Goal: Register for event/course

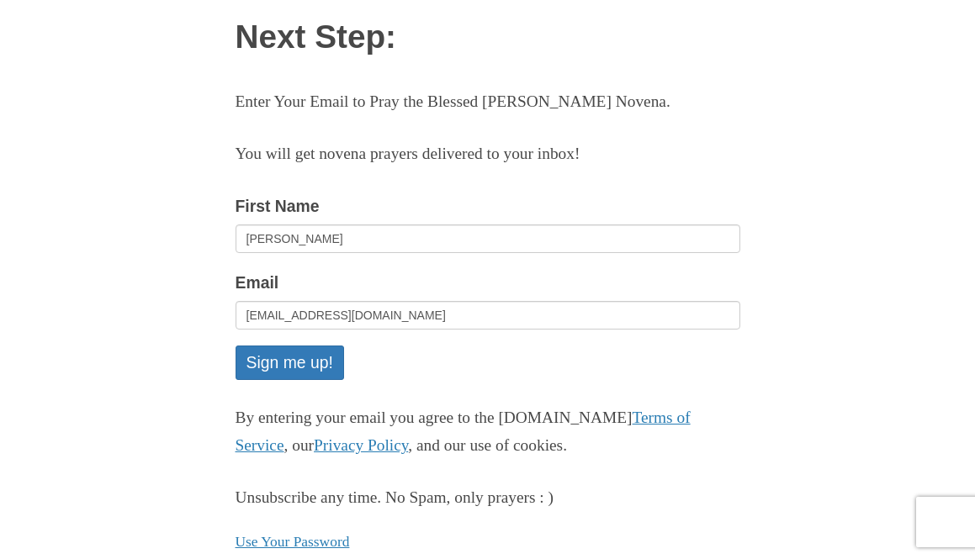
scroll to position [129, 0]
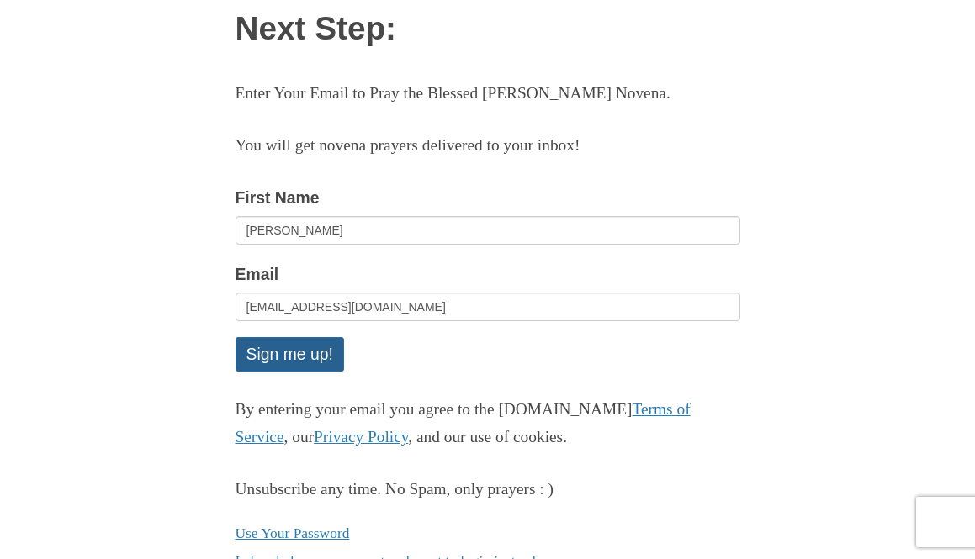
click at [329, 361] on button "Sign me up!" at bounding box center [290, 354] width 108 height 34
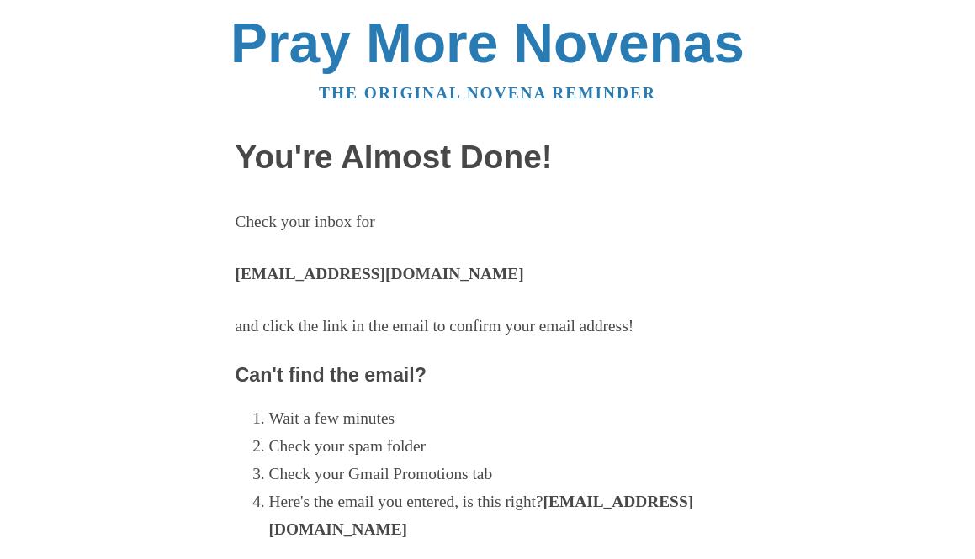
click at [566, 327] on p "and click the link in the email to confirm your email address!" at bounding box center [488, 327] width 505 height 28
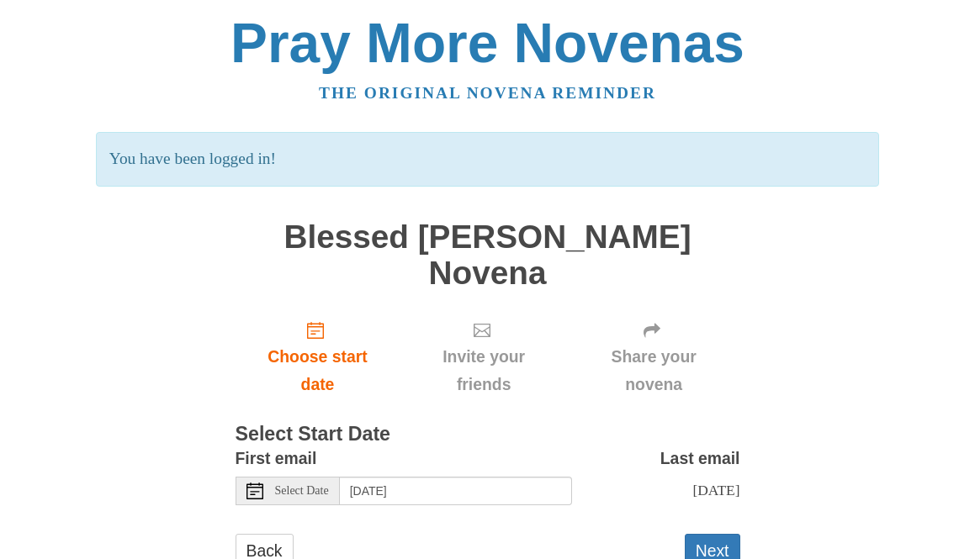
scroll to position [23, 0]
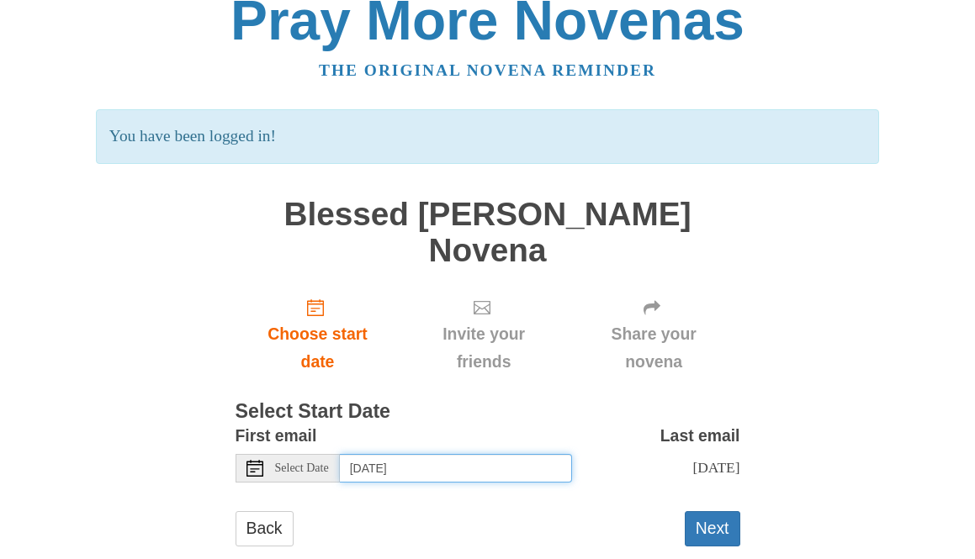
click at [404, 454] on input "Friday, August 29th" at bounding box center [456, 468] width 232 height 29
click at [389, 511] on div "Back Next" at bounding box center [488, 536] width 505 height 50
click at [709, 511] on button "Next" at bounding box center [713, 528] width 56 height 34
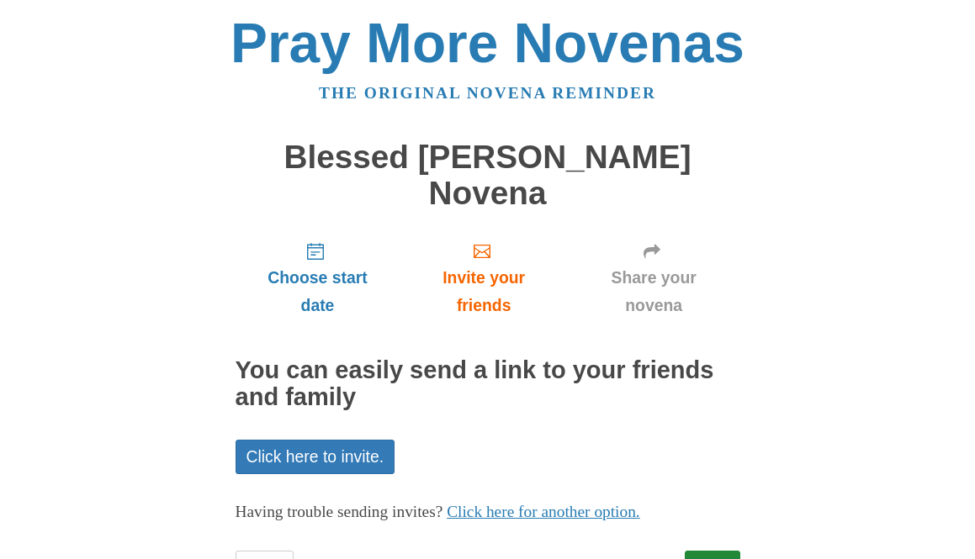
scroll to position [40, 0]
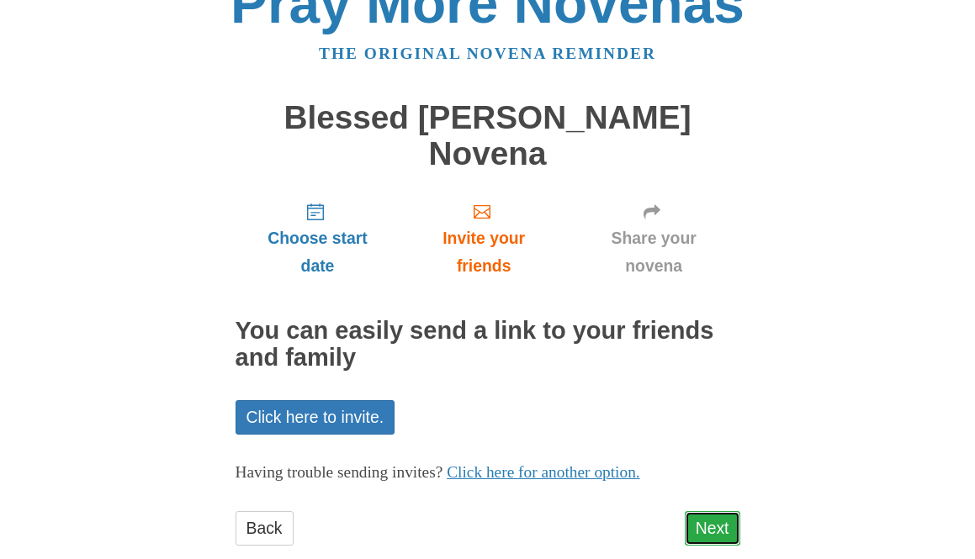
click at [726, 511] on link "Next" at bounding box center [713, 528] width 56 height 34
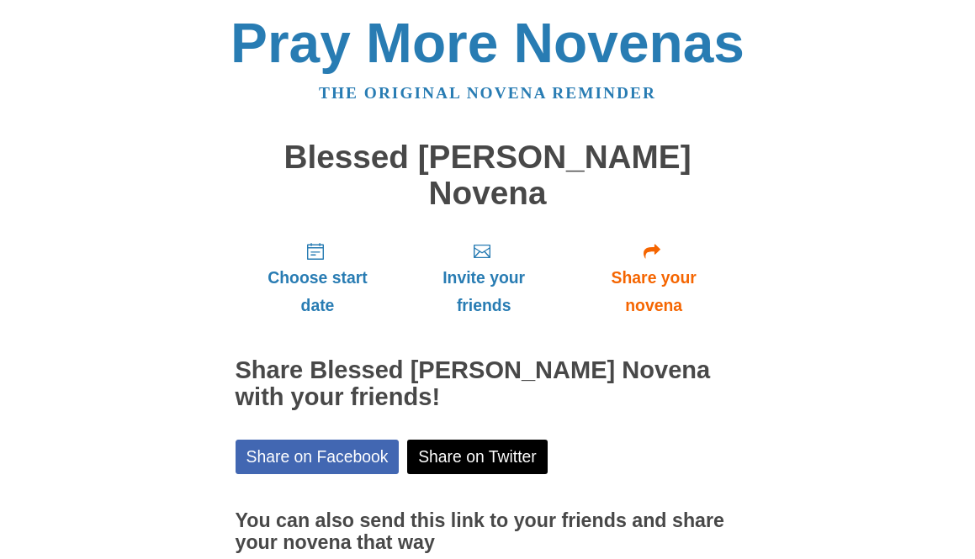
scroll to position [116, 0]
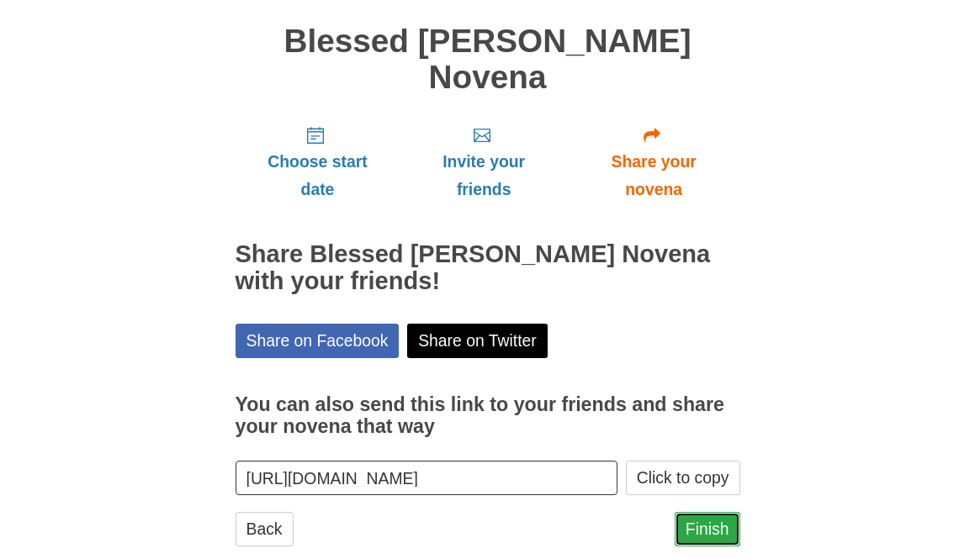
click at [715, 512] on link "Finish" at bounding box center [708, 529] width 66 height 34
